Goal: Task Accomplishment & Management: Use online tool/utility

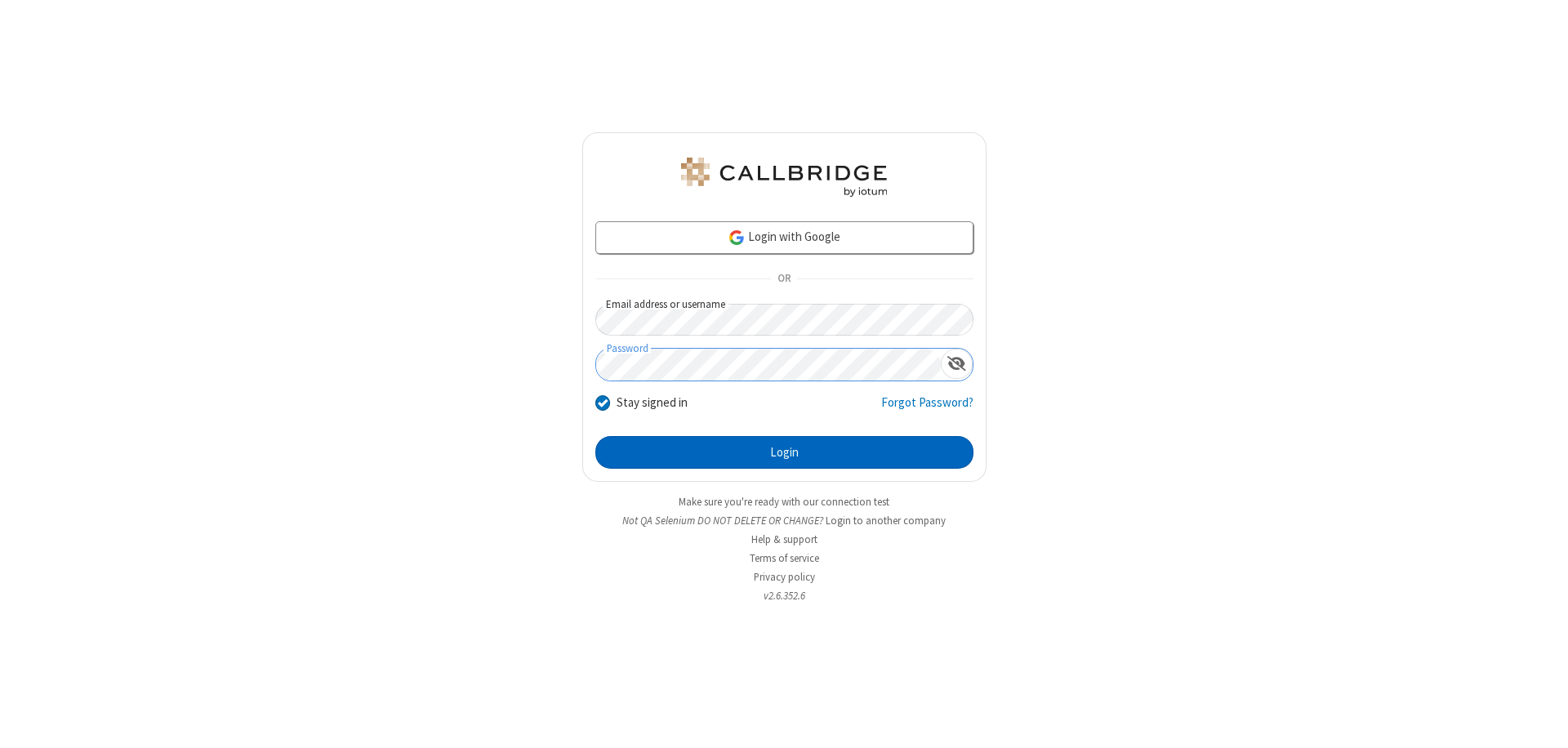
click at [784, 453] on button "Login" at bounding box center [784, 453] width 378 height 33
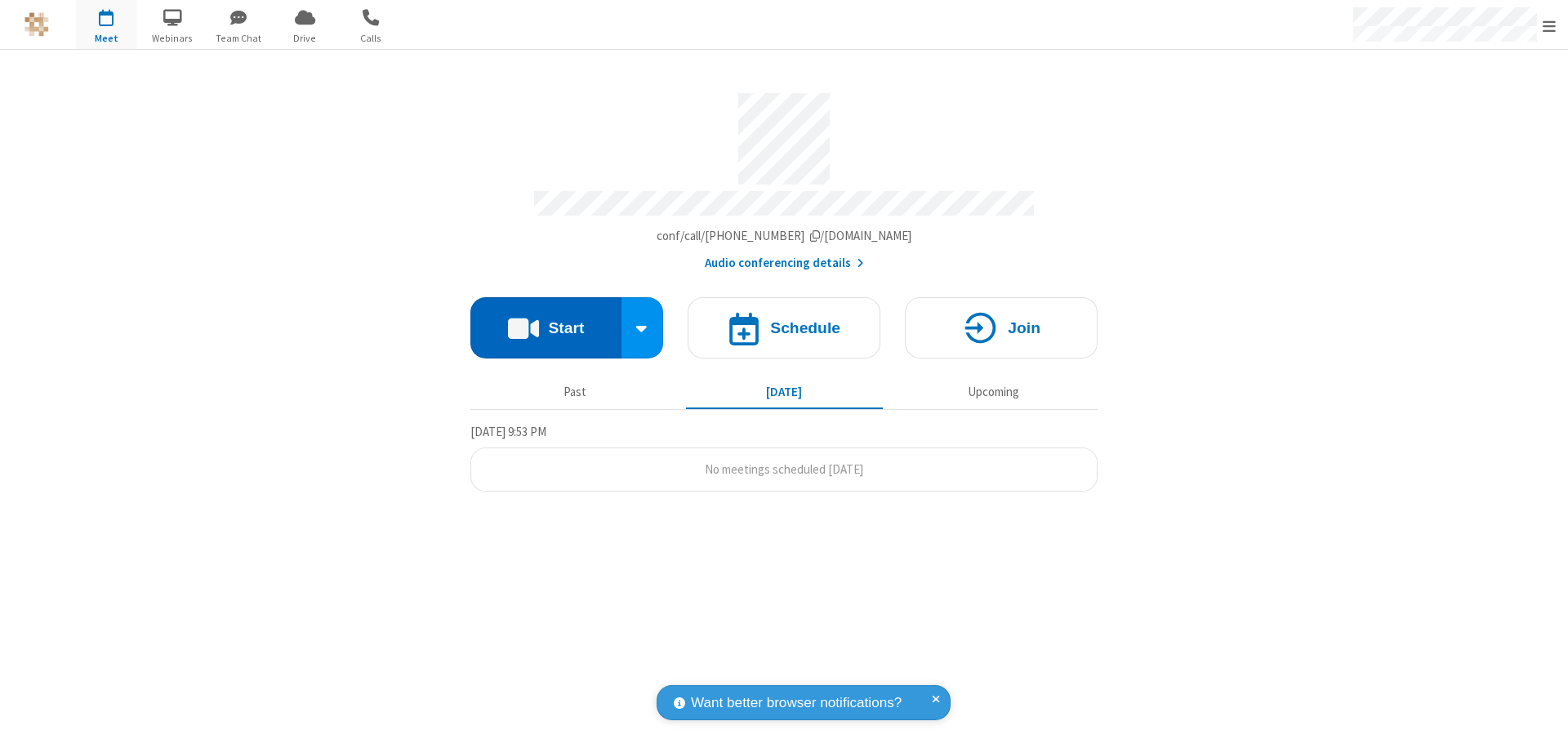
click at [546, 320] on button "Start" at bounding box center [545, 328] width 151 height 61
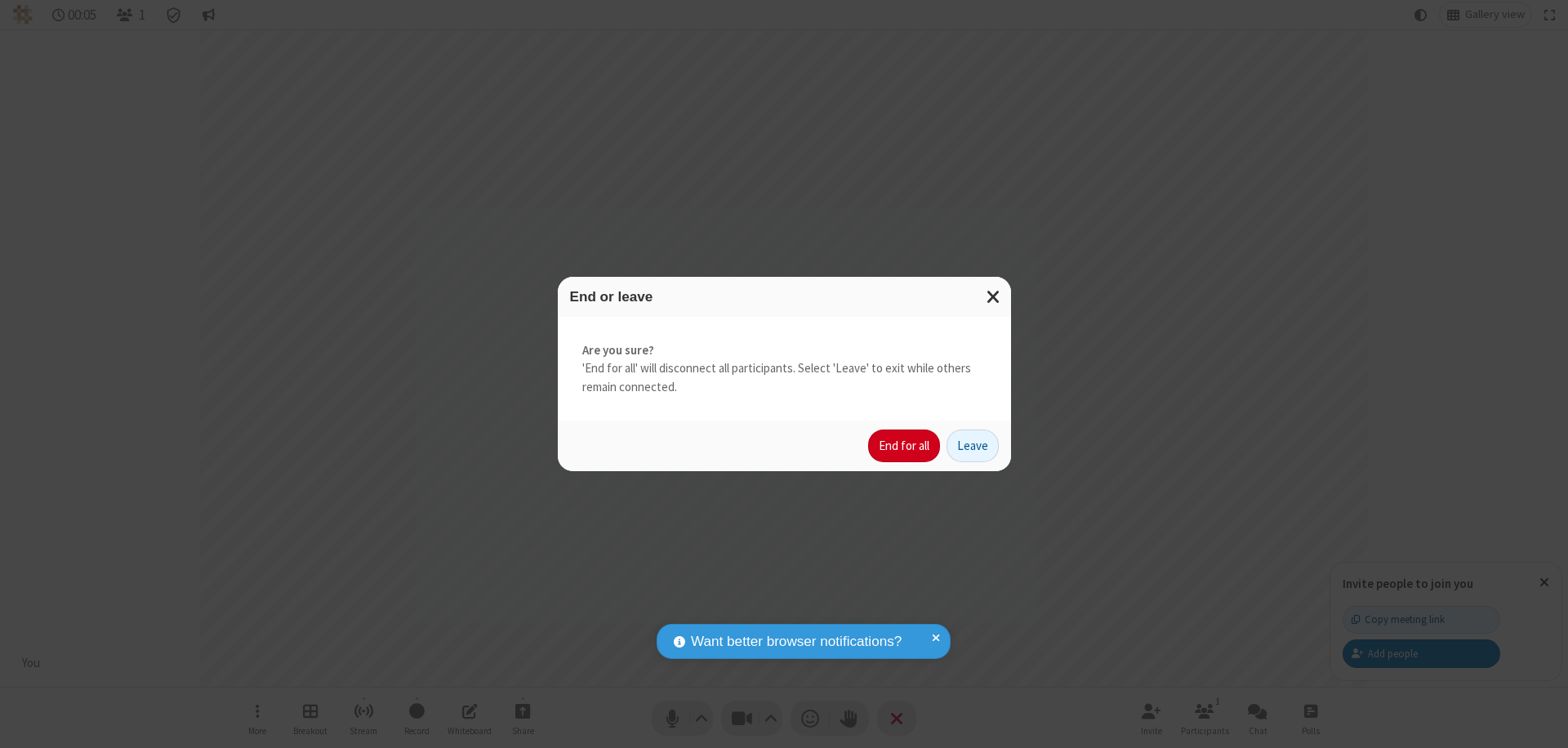
click at [905, 445] on button "End for all" at bounding box center [905, 445] width 72 height 33
